Goal: Information Seeking & Learning: Check status

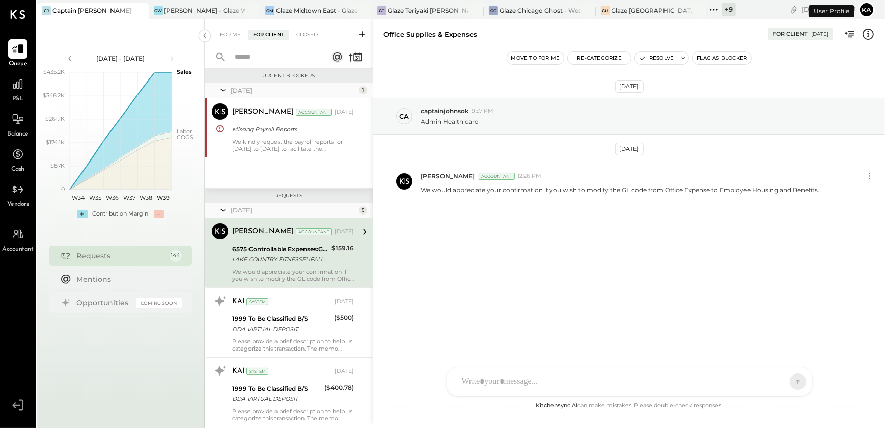
scroll to position [4, 0]
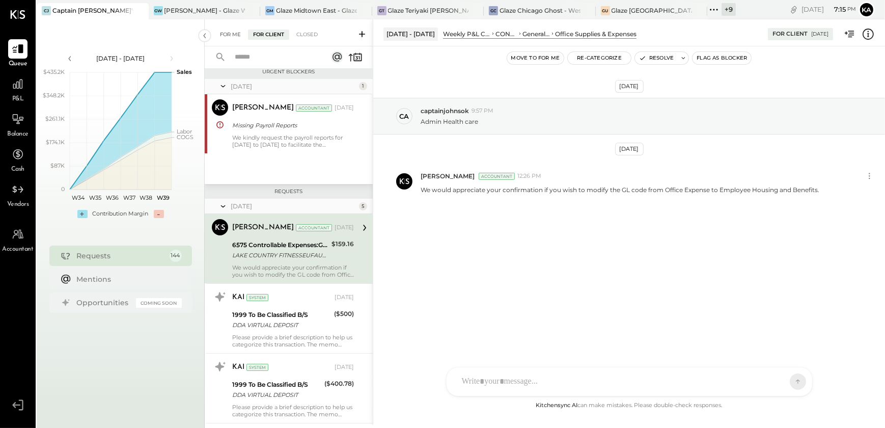
click at [218, 32] on div "For Me" at bounding box center [230, 35] width 31 height 10
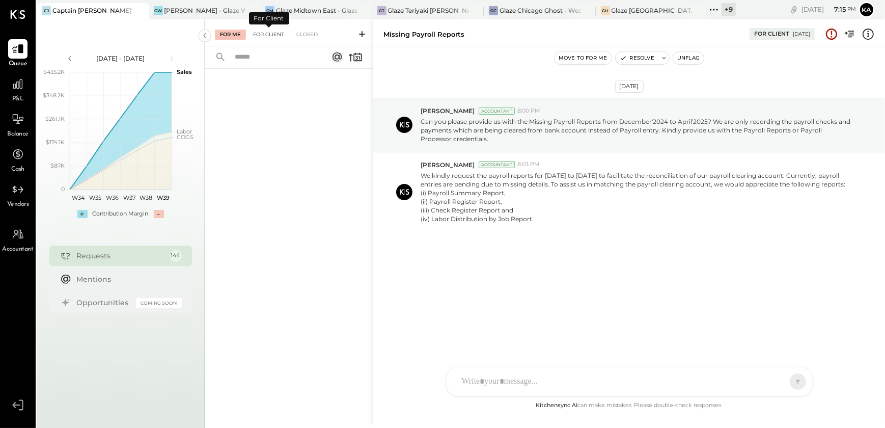
click at [272, 38] on div "For Client" at bounding box center [268, 35] width 41 height 10
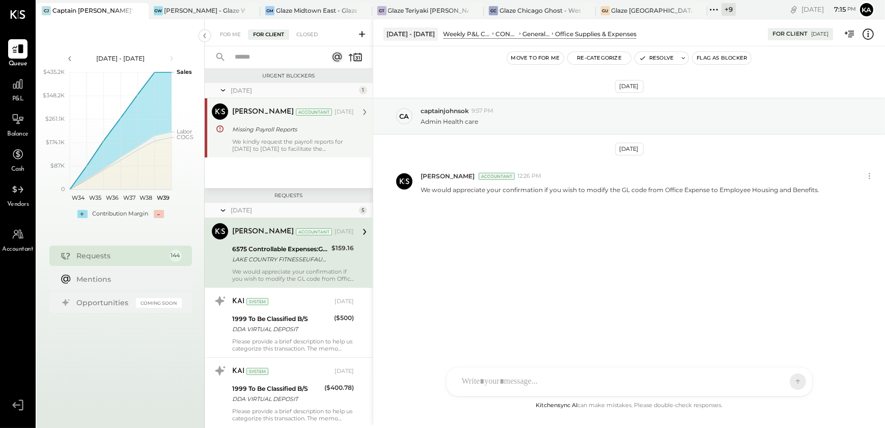
click at [276, 133] on div "Missing Payroll Reports" at bounding box center [291, 129] width 119 height 10
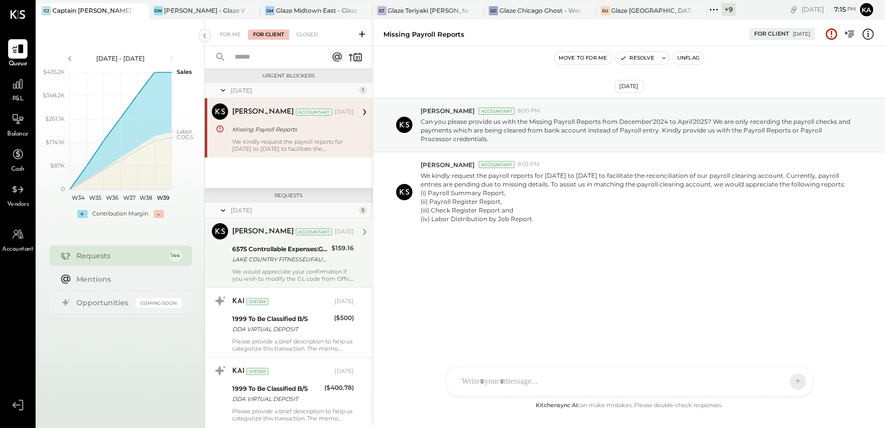
click at [285, 253] on div "6575 Controllable Expenses:General & Administrative Expenses:Office Supplies & …" at bounding box center [280, 249] width 96 height 10
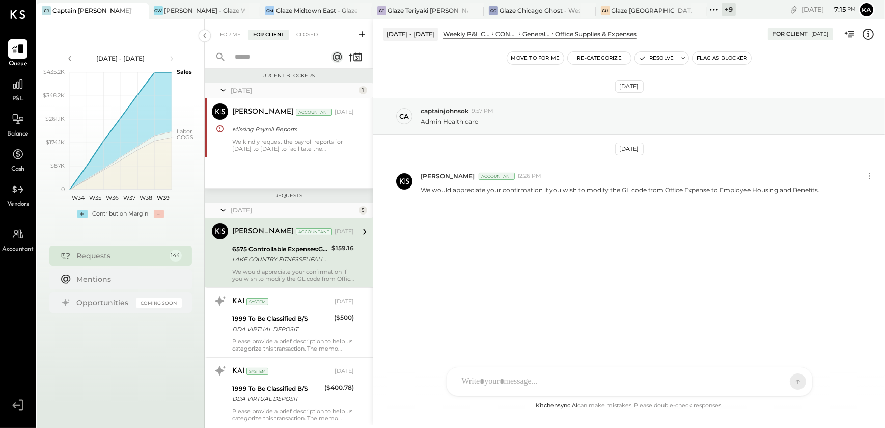
scroll to position [46, 0]
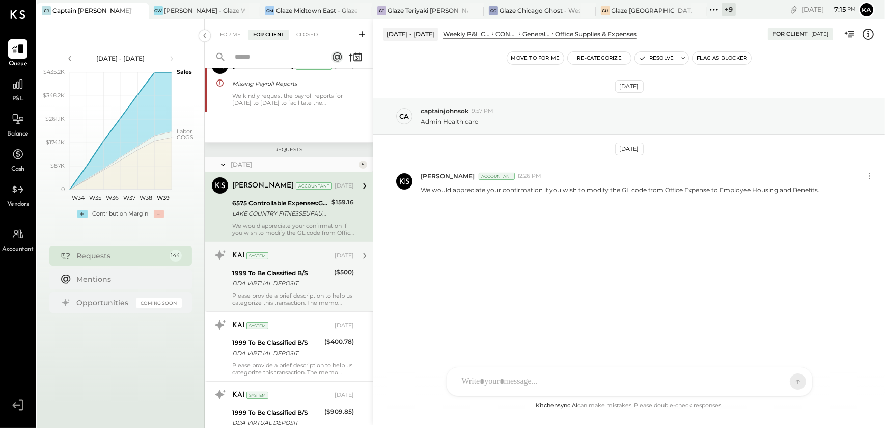
click at [282, 273] on div "1999 To Be Classified B/S" at bounding box center [281, 273] width 99 height 10
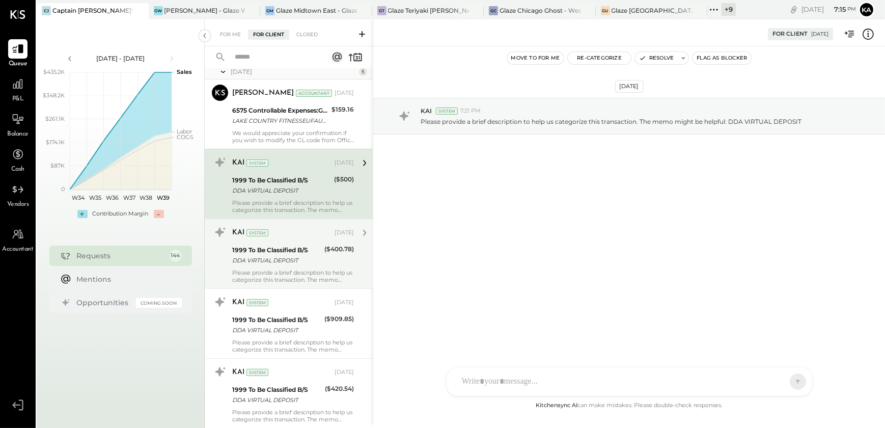
click at [279, 255] on div "DDA VIRTUAL DEPOSIT" at bounding box center [276, 260] width 89 height 10
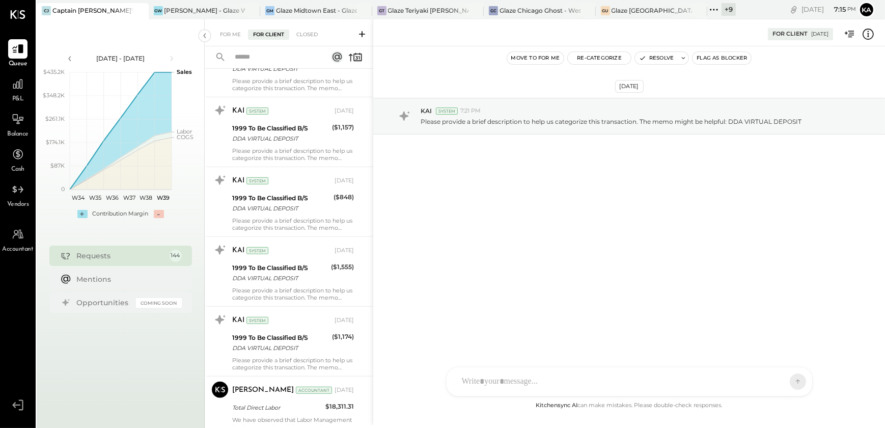
scroll to position [1018, 0]
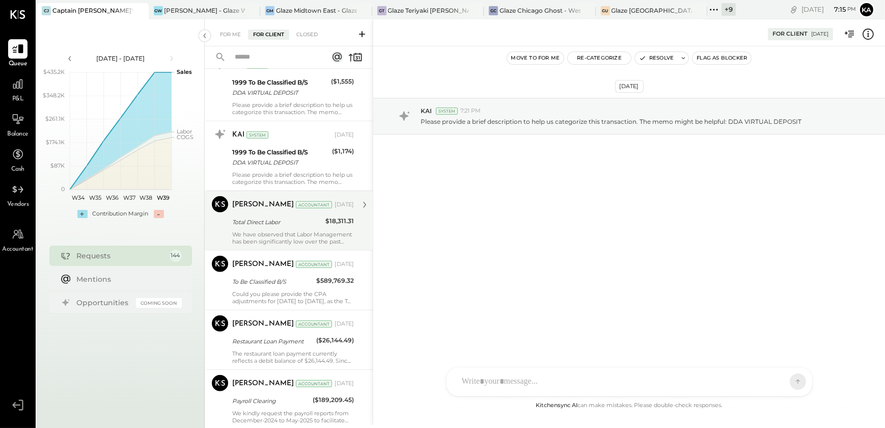
click at [254, 213] on div "Kapil Pandya Accountant Jun 04, 2025 Total Direct Labor $18,311.31 We have obse…" at bounding box center [293, 220] width 122 height 49
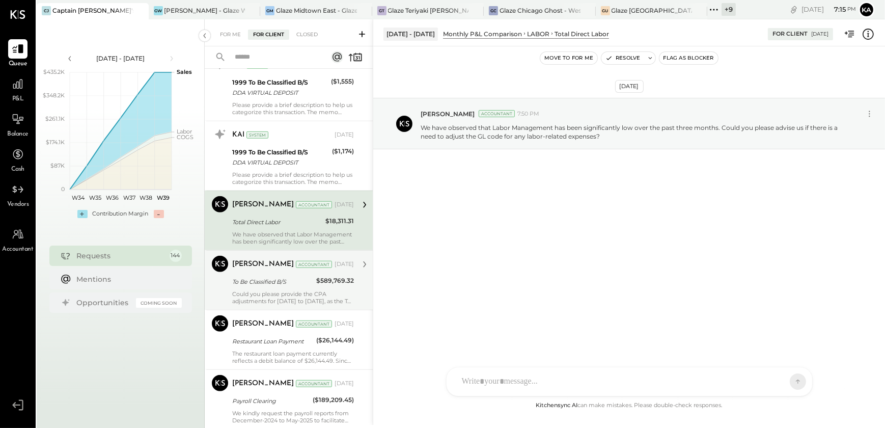
click at [276, 284] on div "To Be Classified B/S" at bounding box center [272, 281] width 81 height 10
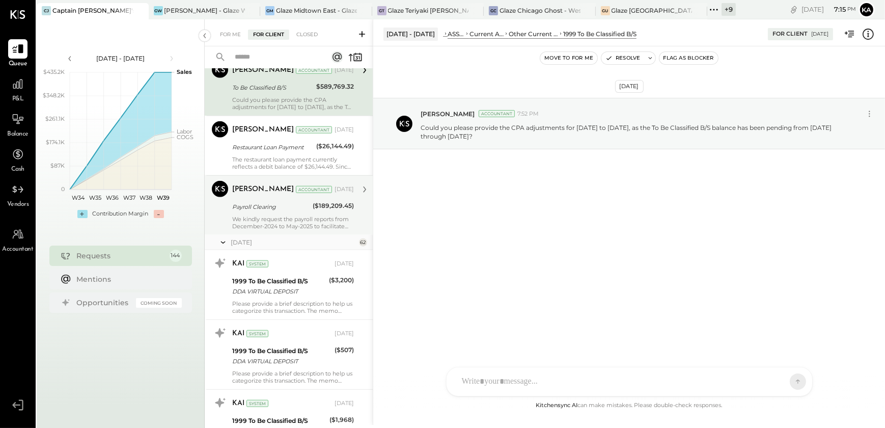
scroll to position [1203, 0]
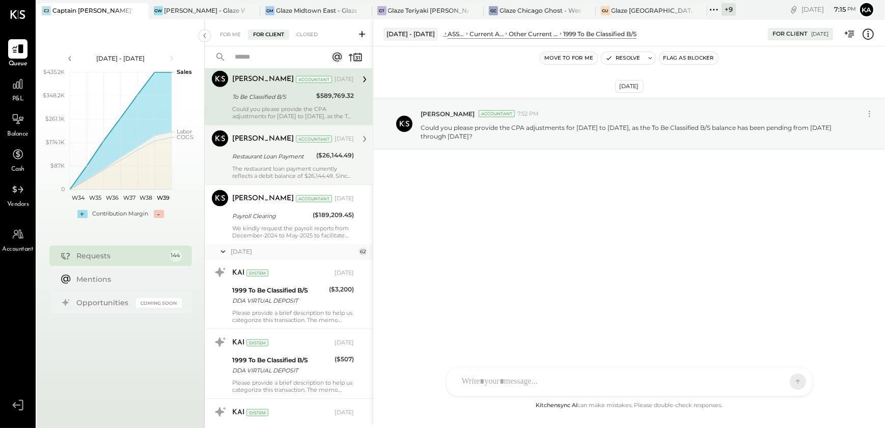
click at [276, 162] on div "Kapil Pandya Accountant Jun 04, 2025 Restaurant Loan Payment ($26,144.49) The r…" at bounding box center [293, 154] width 122 height 49
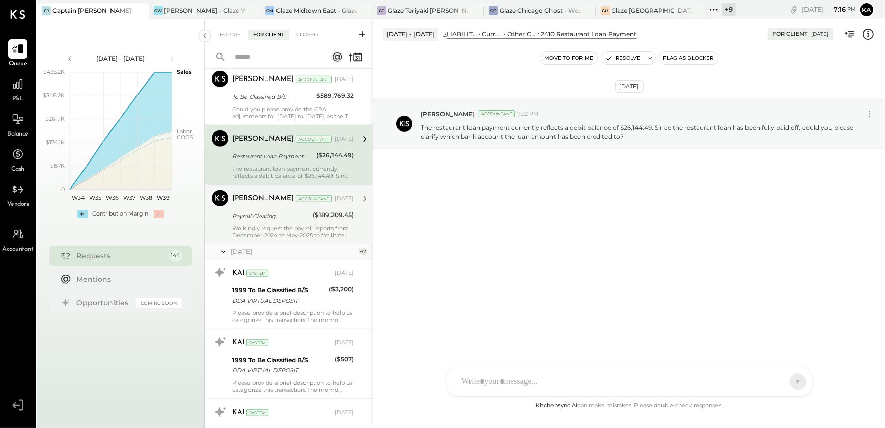
click at [286, 218] on div "Payroll Clearing" at bounding box center [270, 216] width 77 height 10
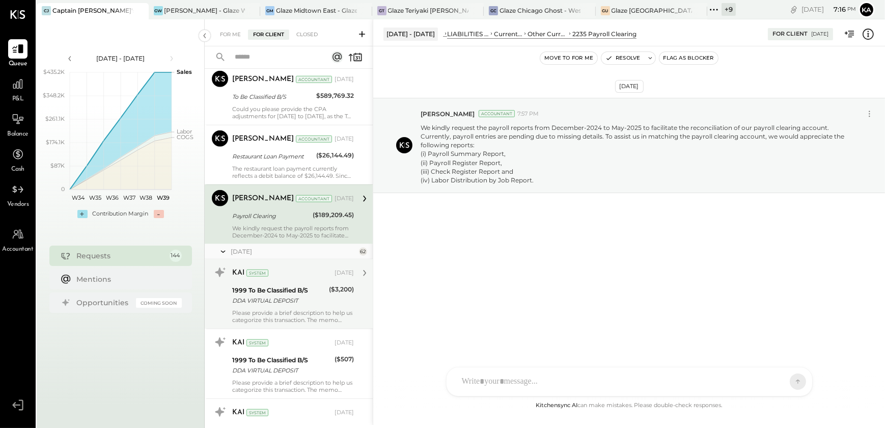
click at [276, 293] on div "1999 To Be Classified B/S" at bounding box center [279, 290] width 94 height 10
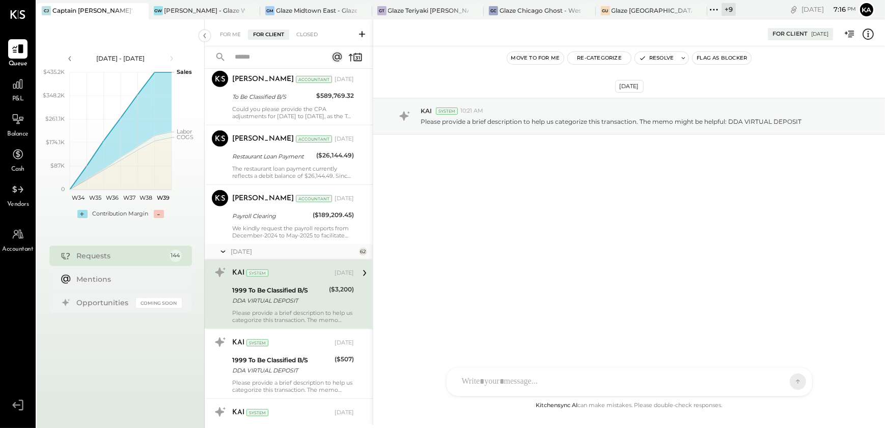
scroll to position [1388, 0]
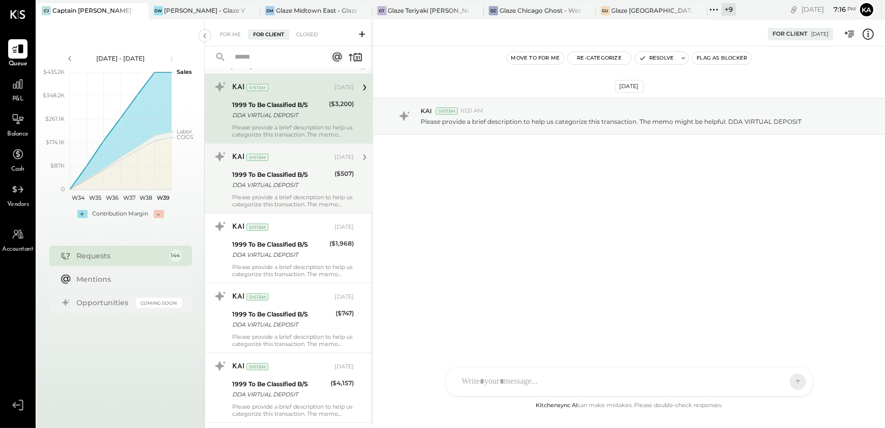
click at [286, 188] on div "1999 To Be Classified B/S DDA VIRTUAL DEPOSIT" at bounding box center [281, 180] width 99 height 22
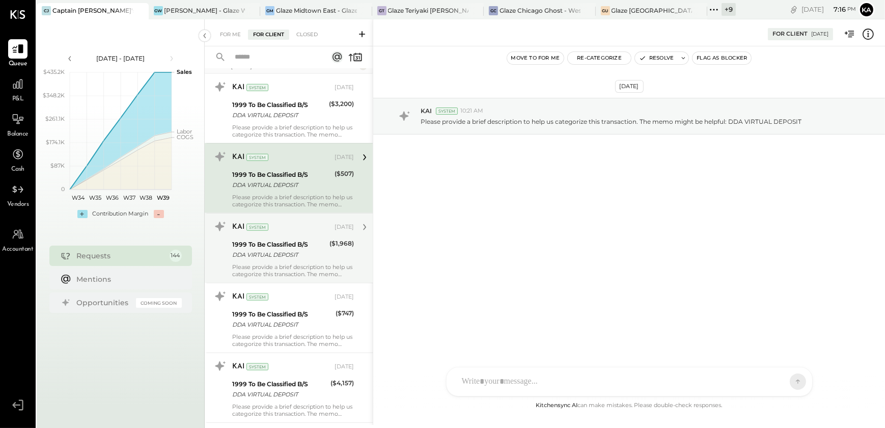
click at [280, 243] on div "1999 To Be Classified B/S" at bounding box center [279, 244] width 94 height 10
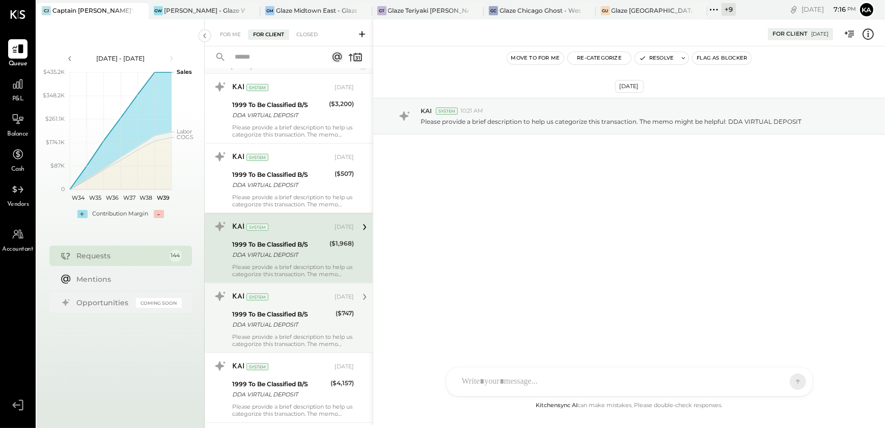
drag, startPoint x: 280, startPoint y: 243, endPoint x: 273, endPoint y: 317, distance: 74.1
click at [270, 325] on div "DDA VIRTUAL DEPOSIT" at bounding box center [282, 324] width 100 height 10
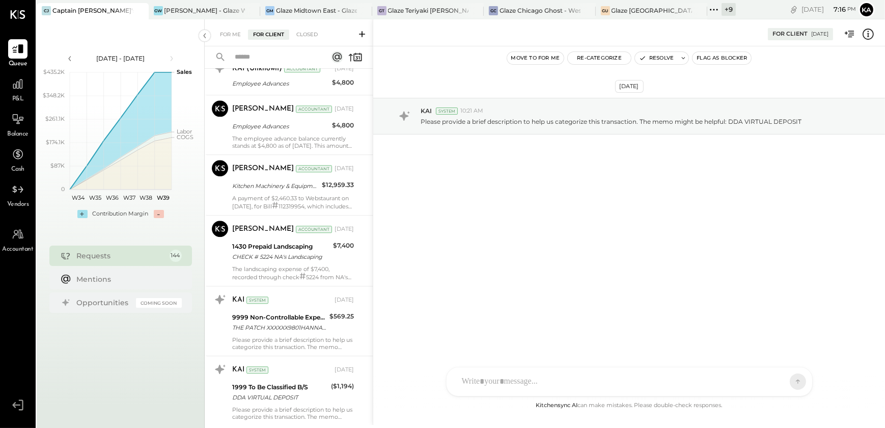
scroll to position [3240, 0]
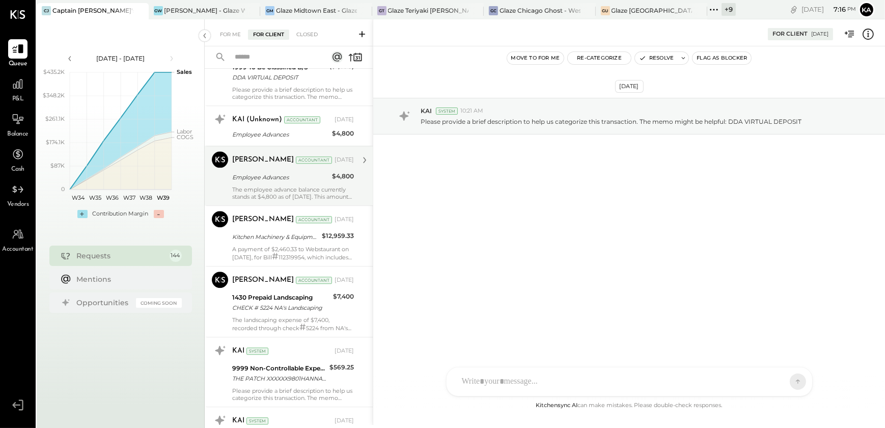
click at [280, 189] on div "The employee advance balance currently stands at $4,800 as of June 30, 2025. Th…" at bounding box center [293, 193] width 122 height 14
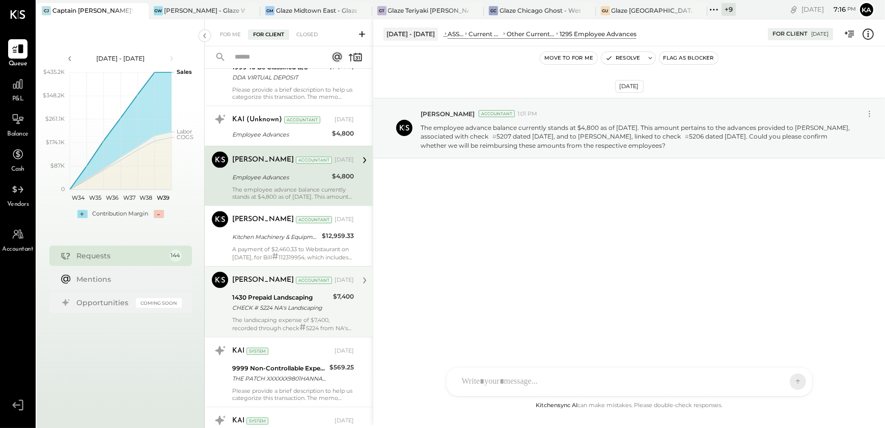
drag, startPoint x: 291, startPoint y: 244, endPoint x: 295, endPoint y: 264, distance: 20.8
click at [291, 245] on div "A payment of $2,460.33 to Webstaurant on June 11, 2025, for Bill # 112319954, w…" at bounding box center [293, 252] width 122 height 15
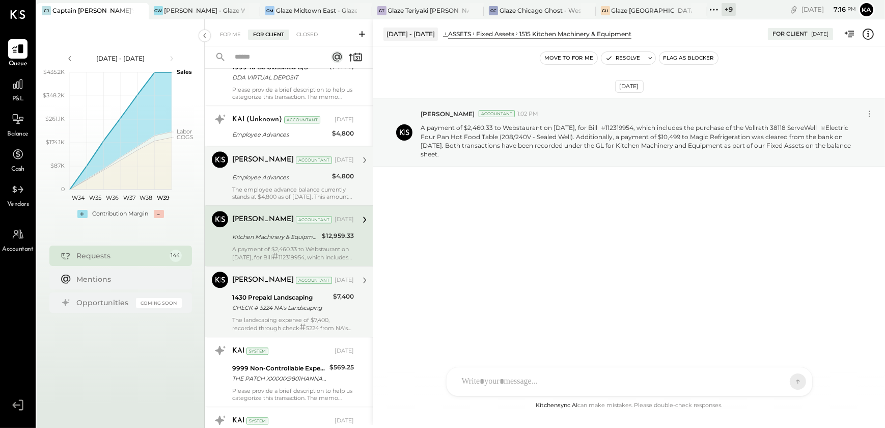
click at [298, 302] on div "CHECK # 5224 NA's Landscaping" at bounding box center [281, 307] width 98 height 10
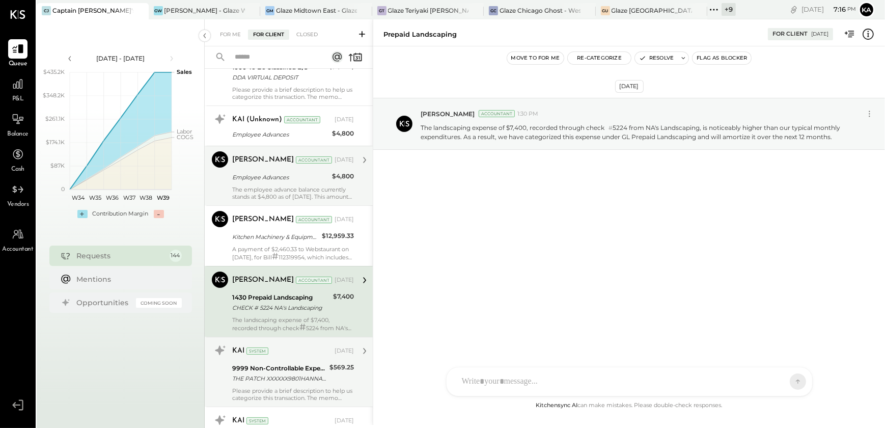
click at [293, 364] on div "9999 Non-Controllable Expenses:Other Income and Expenses:To Be Classified" at bounding box center [279, 368] width 94 height 10
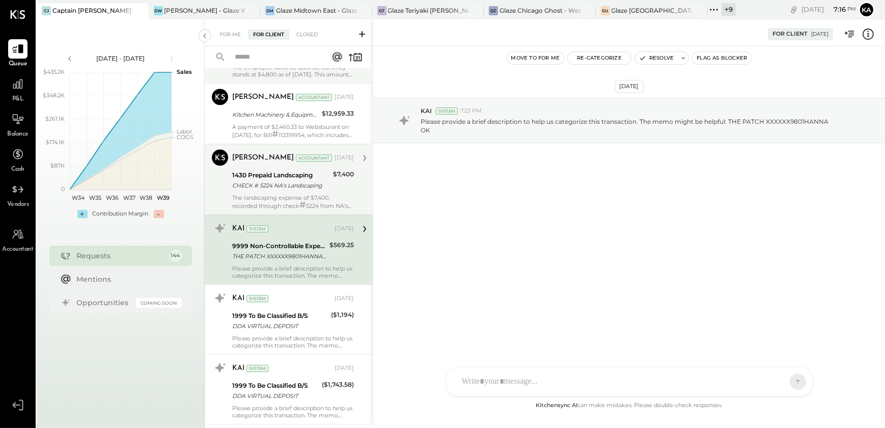
scroll to position [3425, 0]
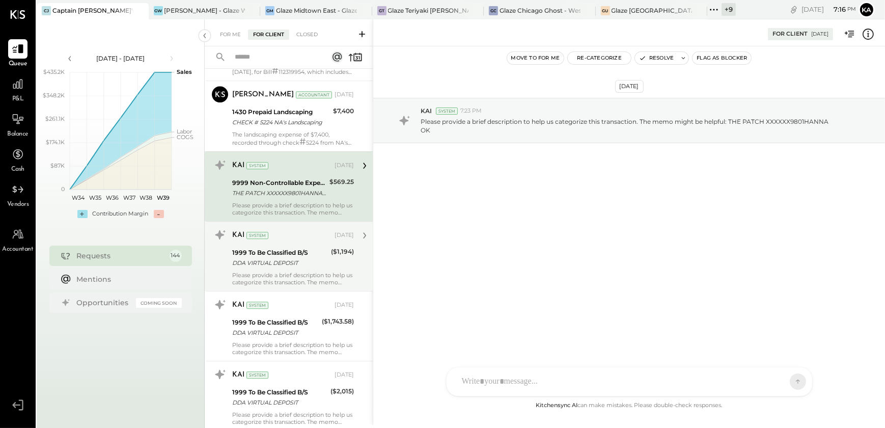
click at [288, 247] on div "1999 To Be Classified B/S" at bounding box center [280, 252] width 96 height 10
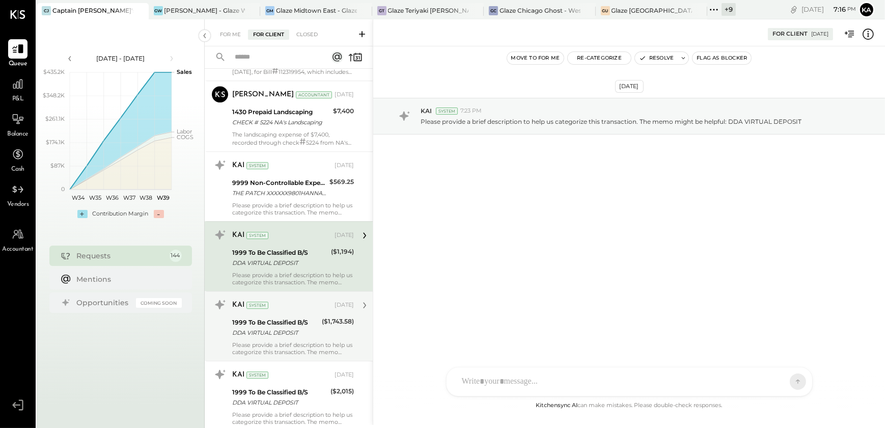
click at [275, 319] on div "1999 To Be Classified B/S" at bounding box center [275, 322] width 87 height 10
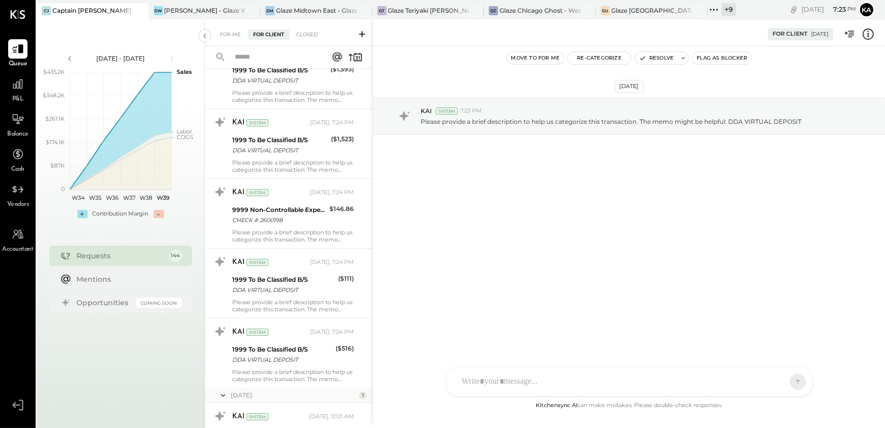
scroll to position [9751, 0]
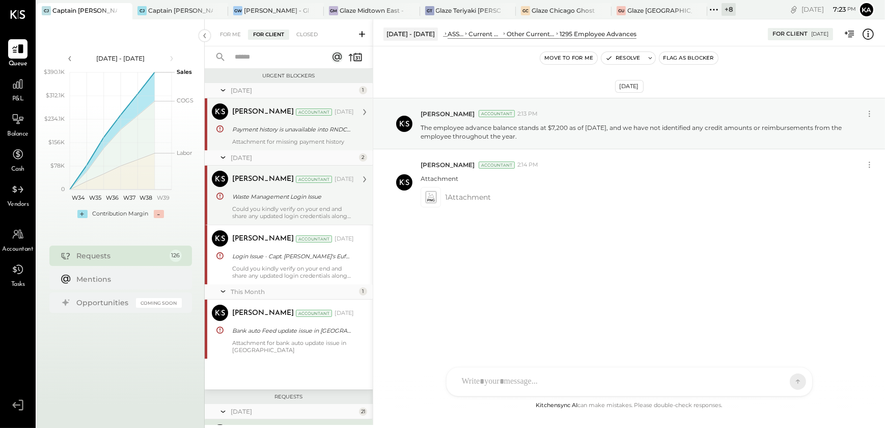
drag, startPoint x: 297, startPoint y: 204, endPoint x: 311, endPoint y: 224, distance: 23.7
click at [297, 205] on div "Could you kindly verify on your end and share any updated login credentials alo…" at bounding box center [293, 212] width 122 height 14
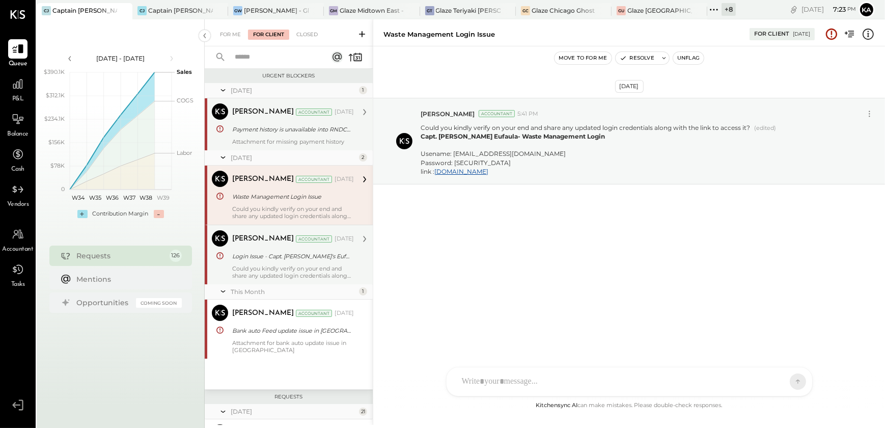
click at [312, 257] on div "Login Issue - Capt. [PERSON_NAME]'s Eufaula- Webstaurant Store" at bounding box center [291, 256] width 119 height 10
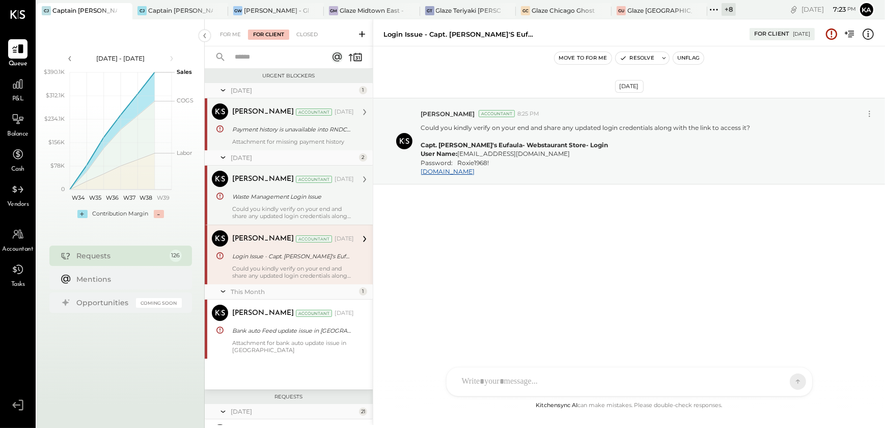
click at [302, 204] on div "[PERSON_NAME] Accountant [DATE] Waste Management Login Issue Could you kindly v…" at bounding box center [293, 195] width 122 height 49
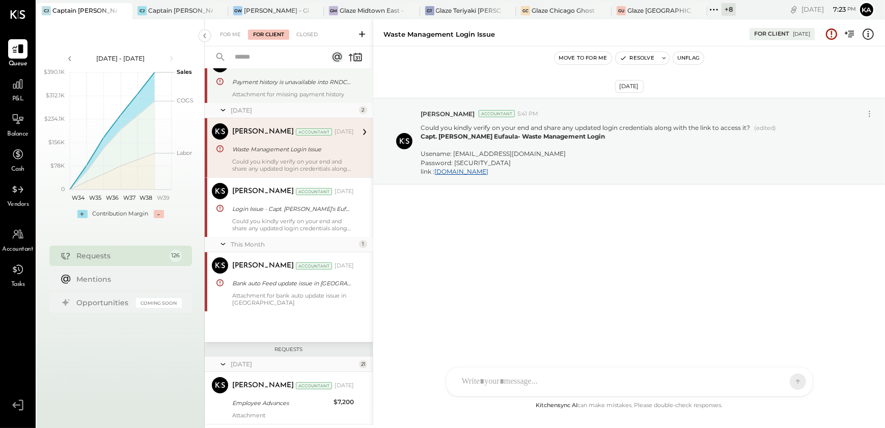
scroll to position [92, 0]
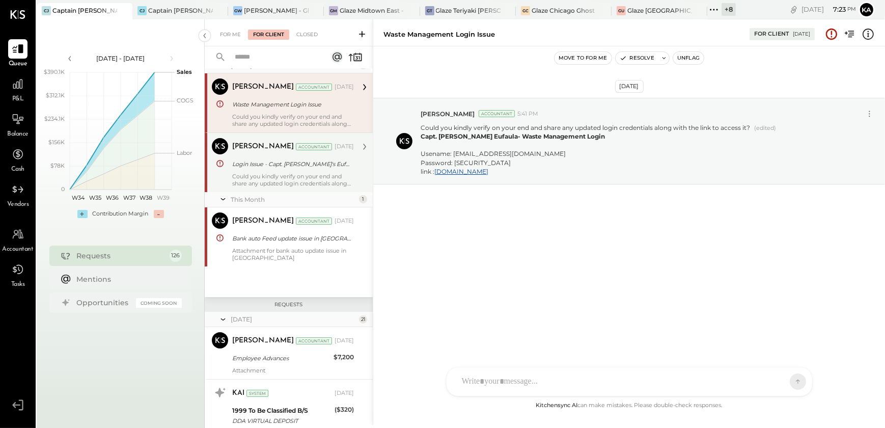
click at [291, 174] on div "Could you kindly verify on your end and share any updated login credentials alo…" at bounding box center [293, 180] width 122 height 14
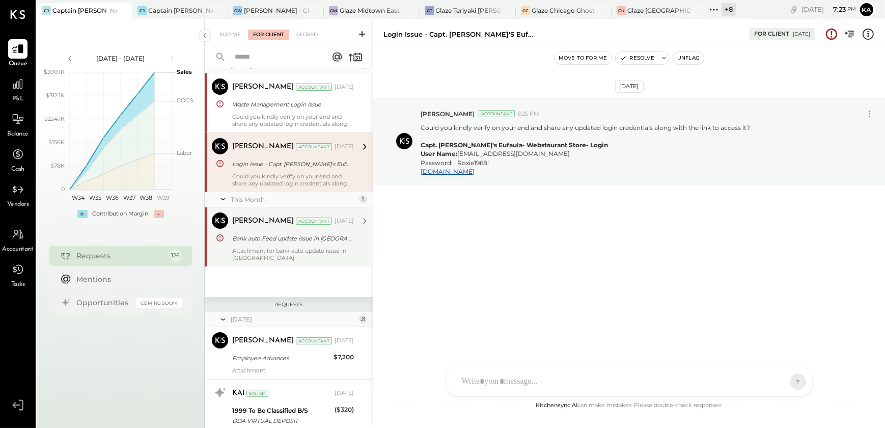
click at [293, 238] on div "Bank auto Feed update issue in [GEOGRAPHIC_DATA]" at bounding box center [291, 238] width 119 height 10
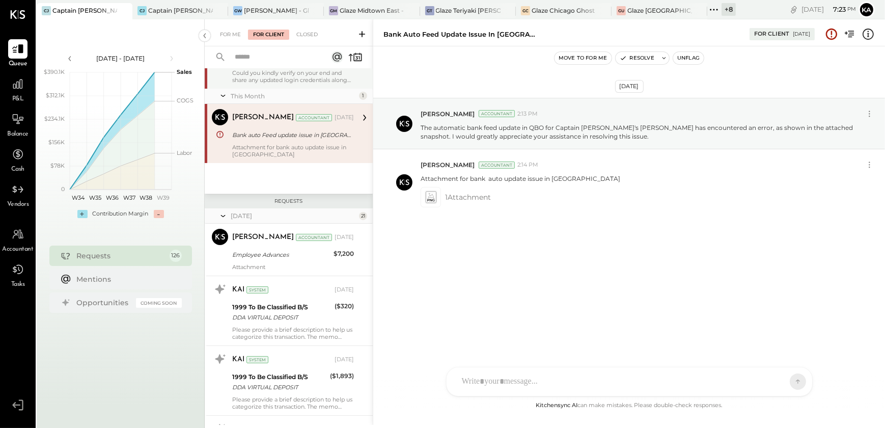
scroll to position [231, 0]
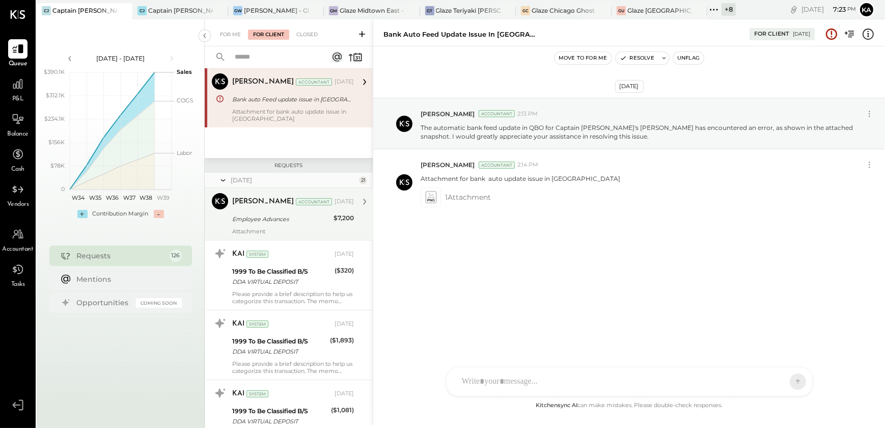
click at [285, 218] on div "Employee Advances" at bounding box center [281, 219] width 98 height 10
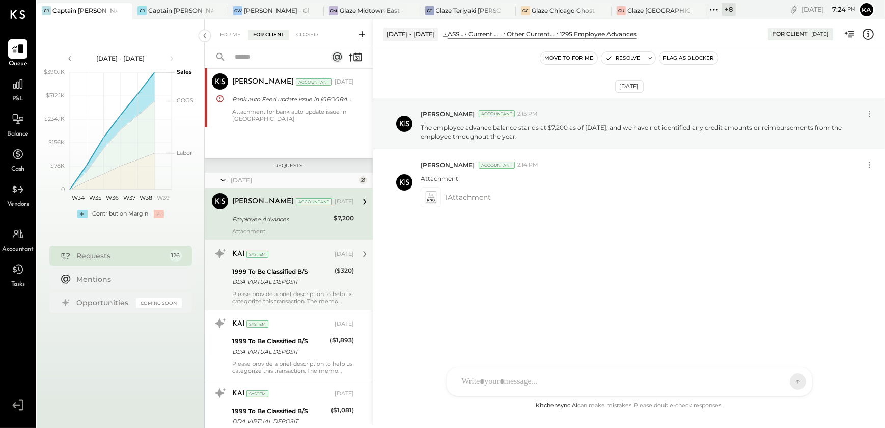
click at [256, 281] on div "DDA VIRTUAL DEPOSIT" at bounding box center [281, 281] width 99 height 10
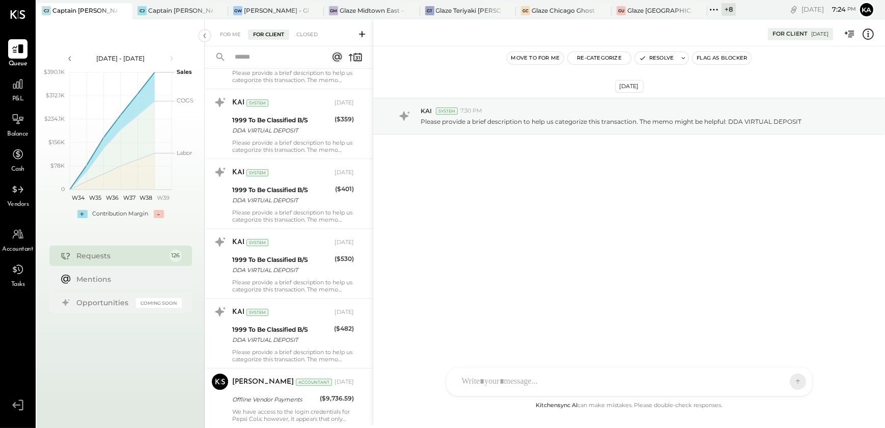
scroll to position [4027, 0]
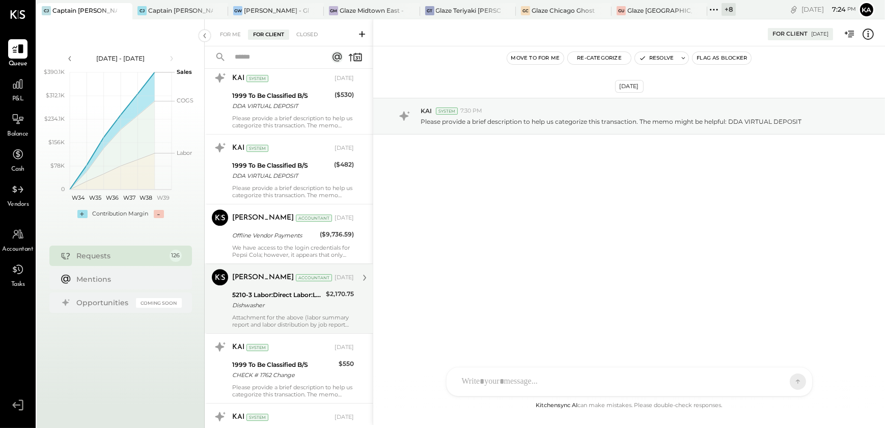
click at [285, 300] on div "Dishwasher" at bounding box center [277, 305] width 91 height 10
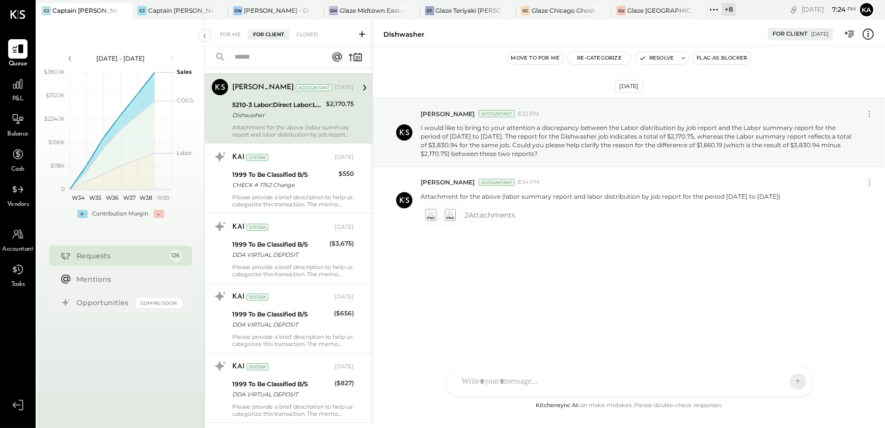
scroll to position [4165, 0]
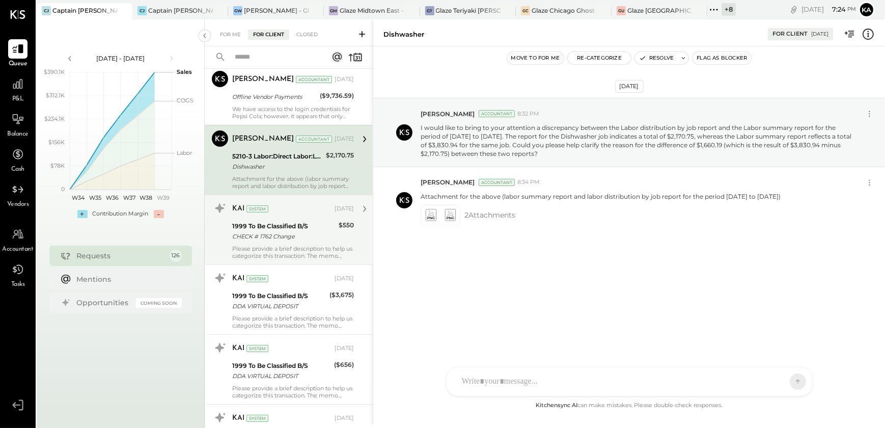
click at [295, 231] on div "CHECK # 1762 Change" at bounding box center [283, 236] width 103 height 10
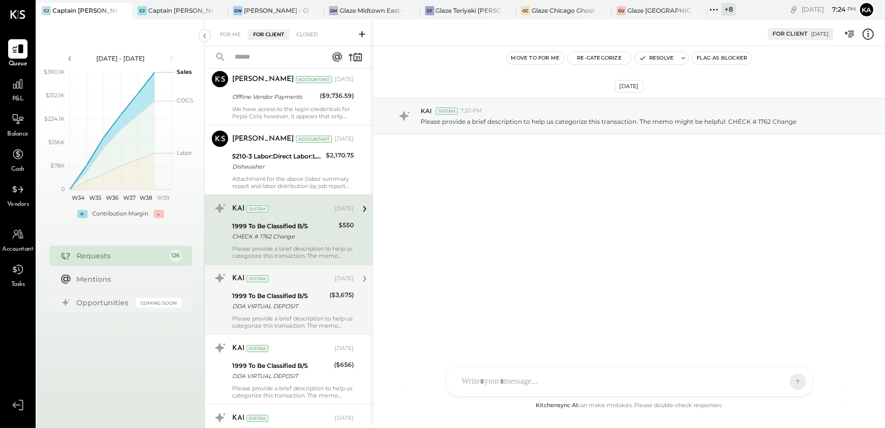
click at [288, 295] on div "1999 To Be Classified B/S" at bounding box center [279, 296] width 94 height 10
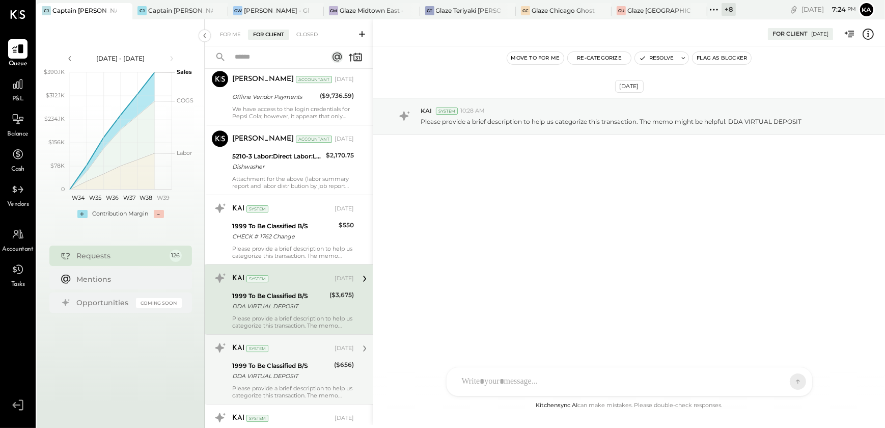
drag, startPoint x: 280, startPoint y: 362, endPoint x: 307, endPoint y: 358, distance: 27.7
click at [277, 362] on div "1999 To Be Classified B/S" at bounding box center [281, 365] width 99 height 10
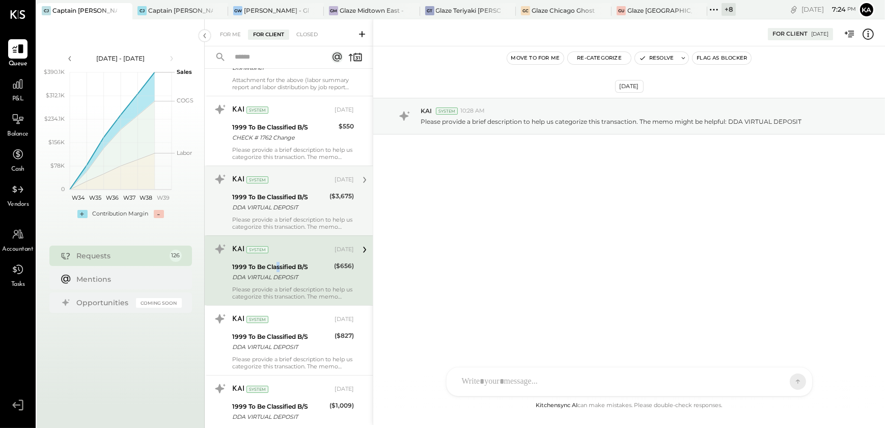
scroll to position [4351, 0]
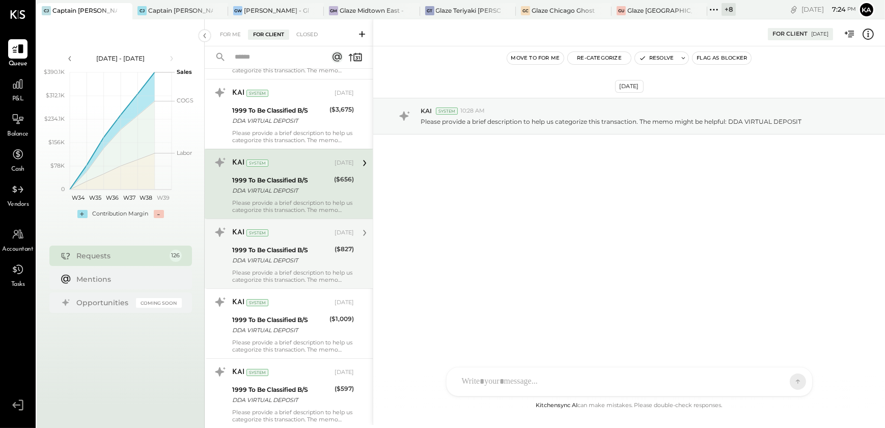
click at [275, 259] on div "DDA VIRTUAL DEPOSIT" at bounding box center [281, 260] width 99 height 10
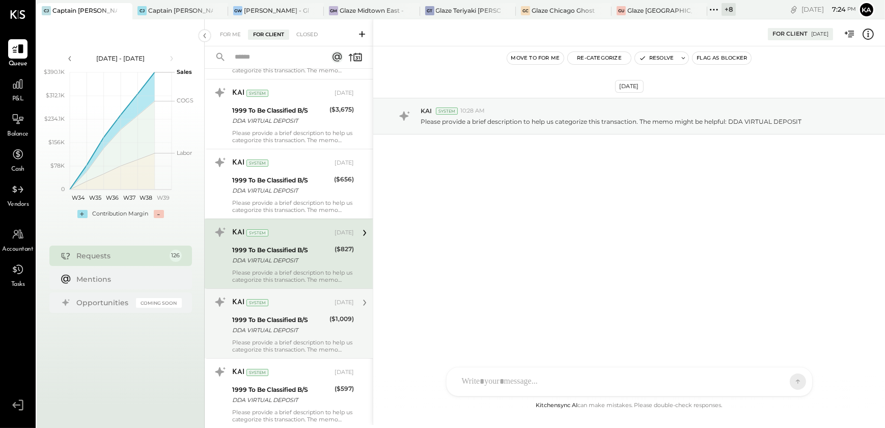
drag, startPoint x: 274, startPoint y: 334, endPoint x: 292, endPoint y: 351, distance: 24.9
click at [273, 334] on div "KAI System [DATE] 1999 To Be Classified B/S DDA VIRTUAL DEPOSIT ($1,009) Please…" at bounding box center [293, 323] width 122 height 59
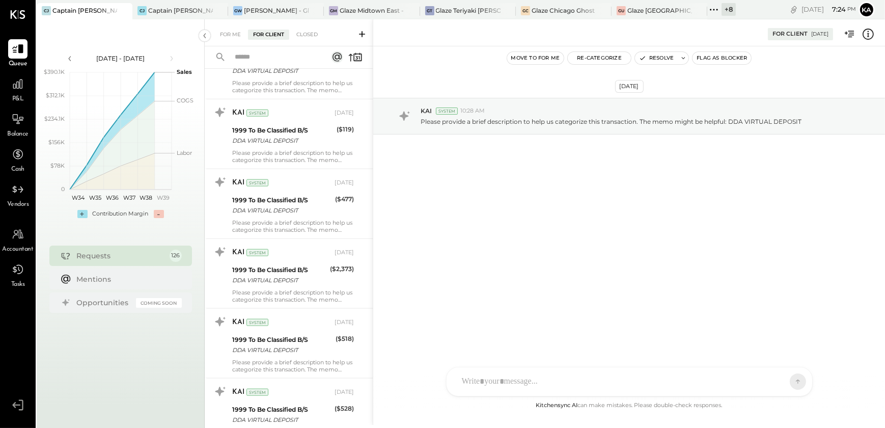
scroll to position [6573, 0]
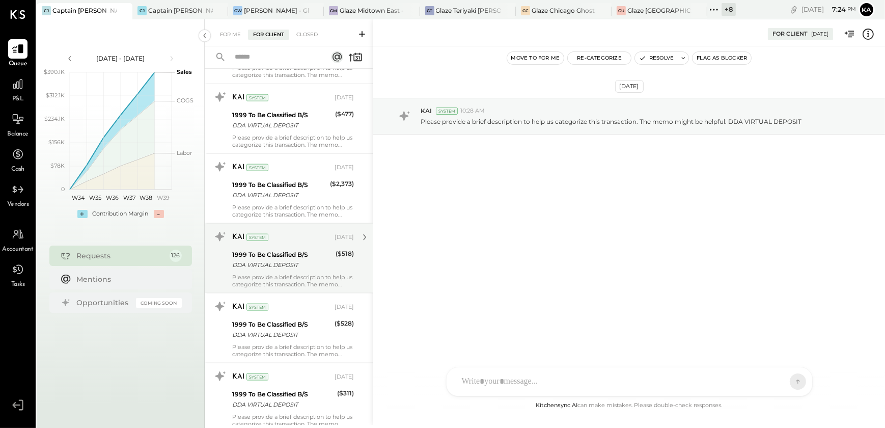
drag, startPoint x: 285, startPoint y: 261, endPoint x: 295, endPoint y: 266, distance: 10.9
click at [285, 261] on div "DDA VIRTUAL DEPOSIT" at bounding box center [282, 265] width 100 height 10
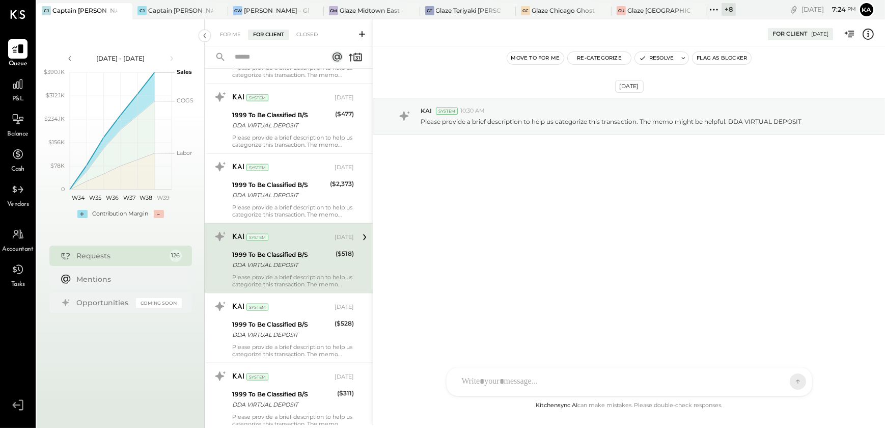
scroll to position [6804, 0]
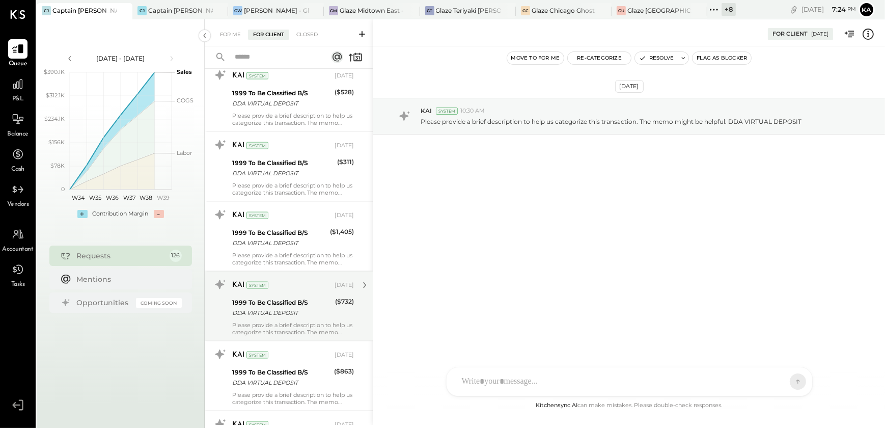
click at [285, 308] on div "DDA VIRTUAL DEPOSIT" at bounding box center [282, 313] width 100 height 10
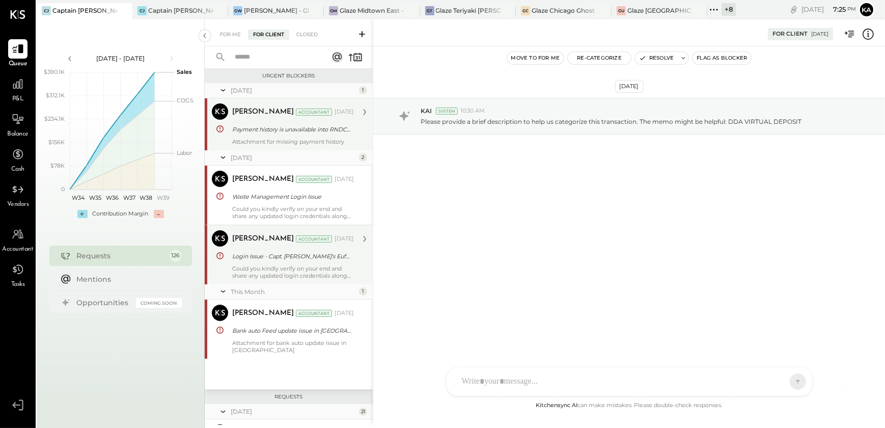
click at [287, 138] on div "Attachment for missing payment history" at bounding box center [293, 141] width 122 height 7
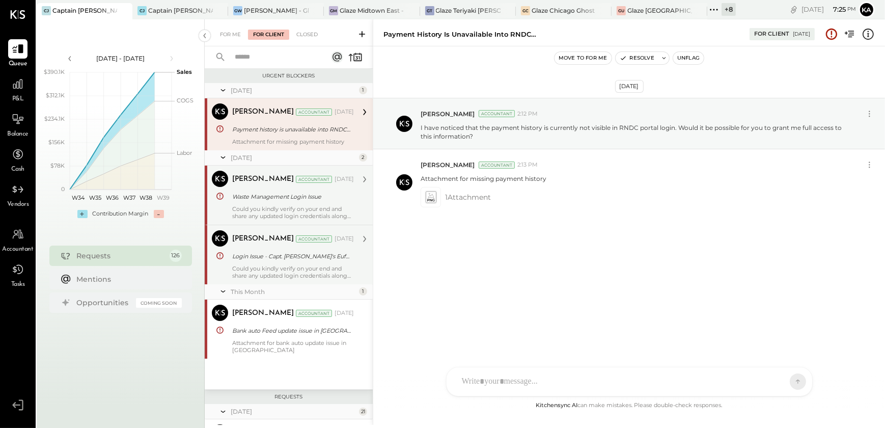
click at [288, 189] on div "[PERSON_NAME] Accountant [DATE] Waste Management Login Issue Could you kindly v…" at bounding box center [293, 195] width 122 height 49
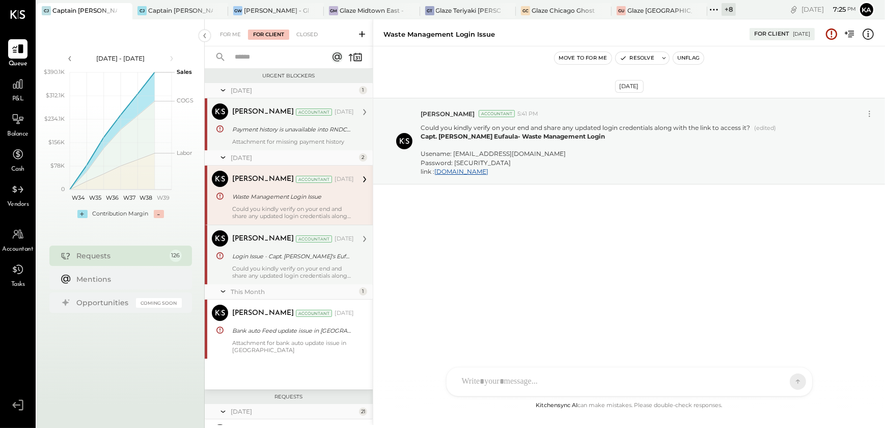
click at [275, 255] on div "Login Issue - Capt. [PERSON_NAME]'s Eufaula- Webstaurant Store" at bounding box center [291, 256] width 119 height 10
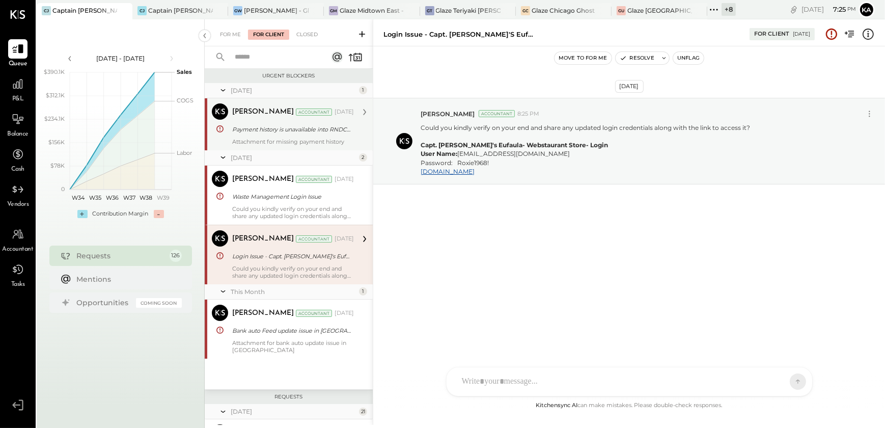
drag, startPoint x: 280, startPoint y: 323, endPoint x: 300, endPoint y: 249, distance: 76.2
click at [279, 323] on div "[PERSON_NAME] Accountant [DATE] Bank auto Feed update issue in QBO Attachment f…" at bounding box center [293, 328] width 122 height 49
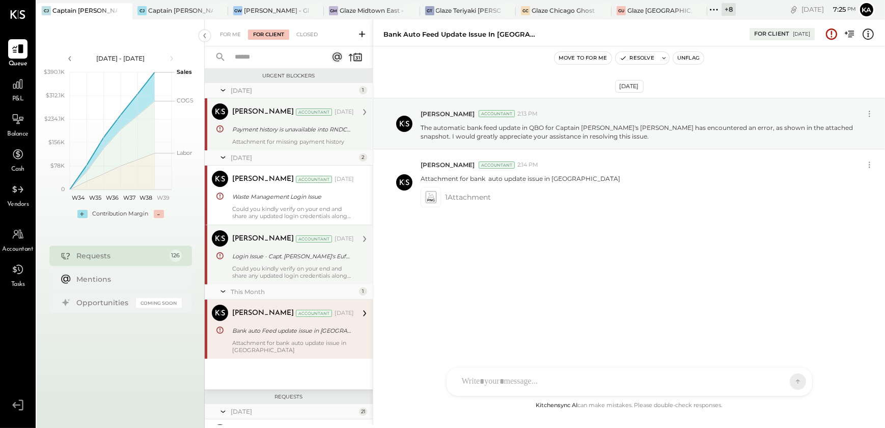
scroll to position [138, 0]
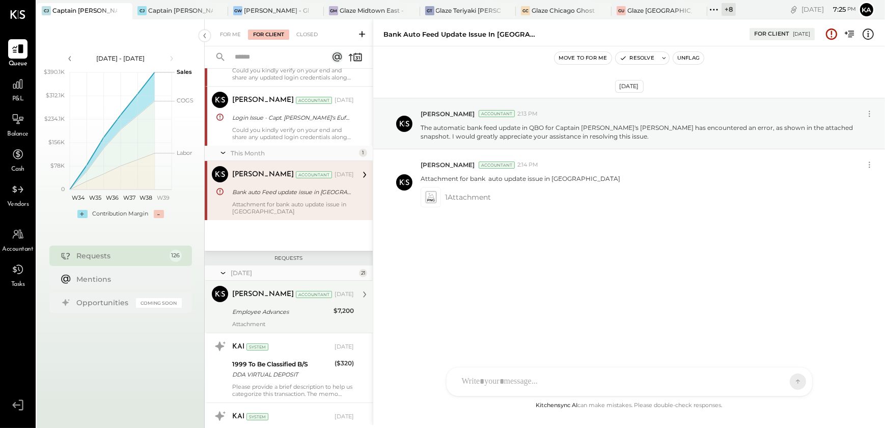
click at [261, 309] on div "Employee Advances" at bounding box center [281, 312] width 98 height 10
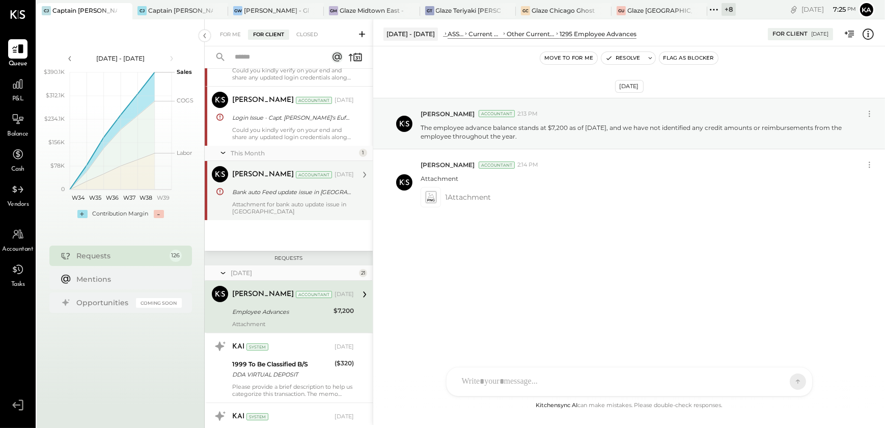
click at [281, 204] on div "Attachment for bank auto update issue in [GEOGRAPHIC_DATA]" at bounding box center [293, 208] width 122 height 14
